Goal: Transaction & Acquisition: Download file/media

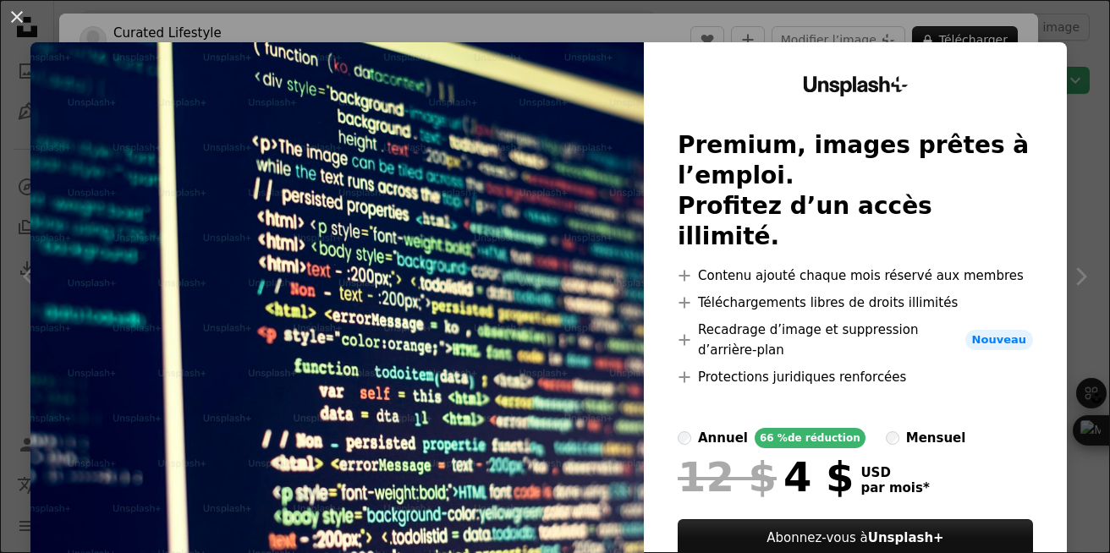
scroll to position [1467, 0]
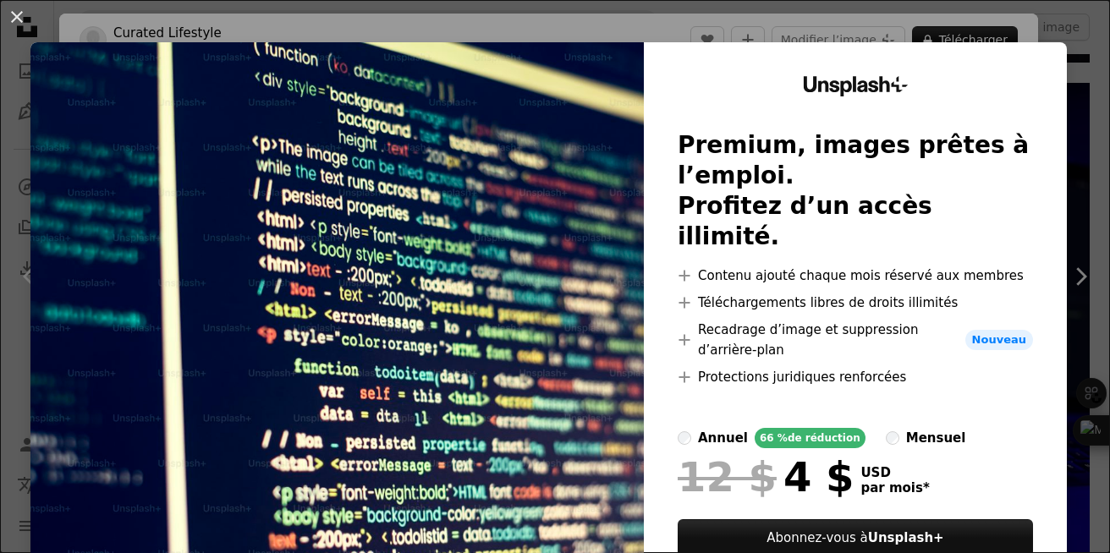
click at [985, 26] on div "An X shape Unsplash+ Premium, images prêtes à l’emploi. Profitez d’un accès ill…" at bounding box center [555, 276] width 1110 height 553
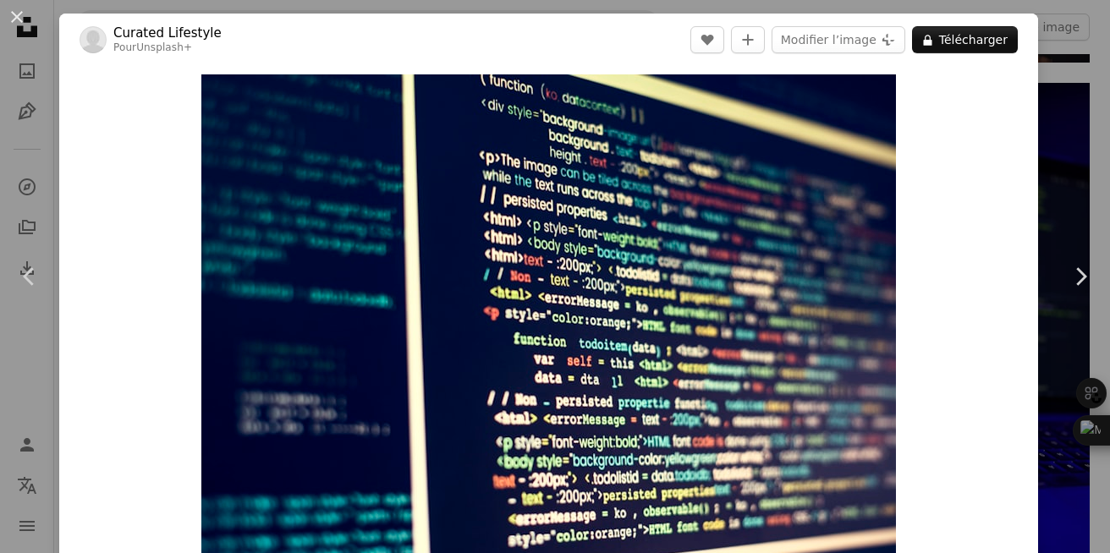
click at [1050, 63] on div "An X shape Chevron left Chevron right Curated Lifestyle Pour Unsplash+ A heart …" at bounding box center [555, 276] width 1110 height 553
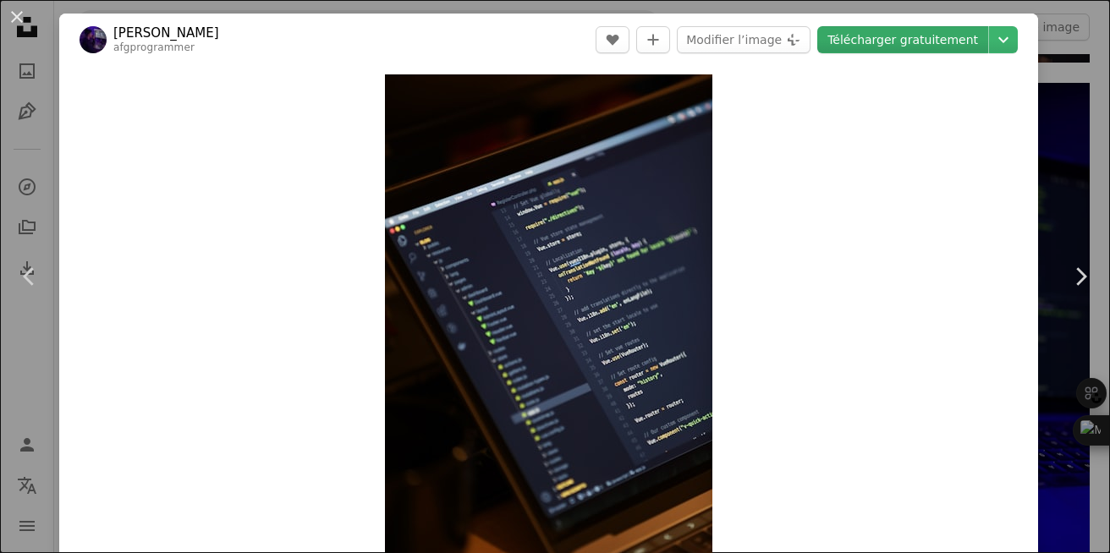
click at [849, 35] on link "Télécharger gratuitement" at bounding box center [903, 39] width 171 height 27
